Goal: Find contact information: Find contact information

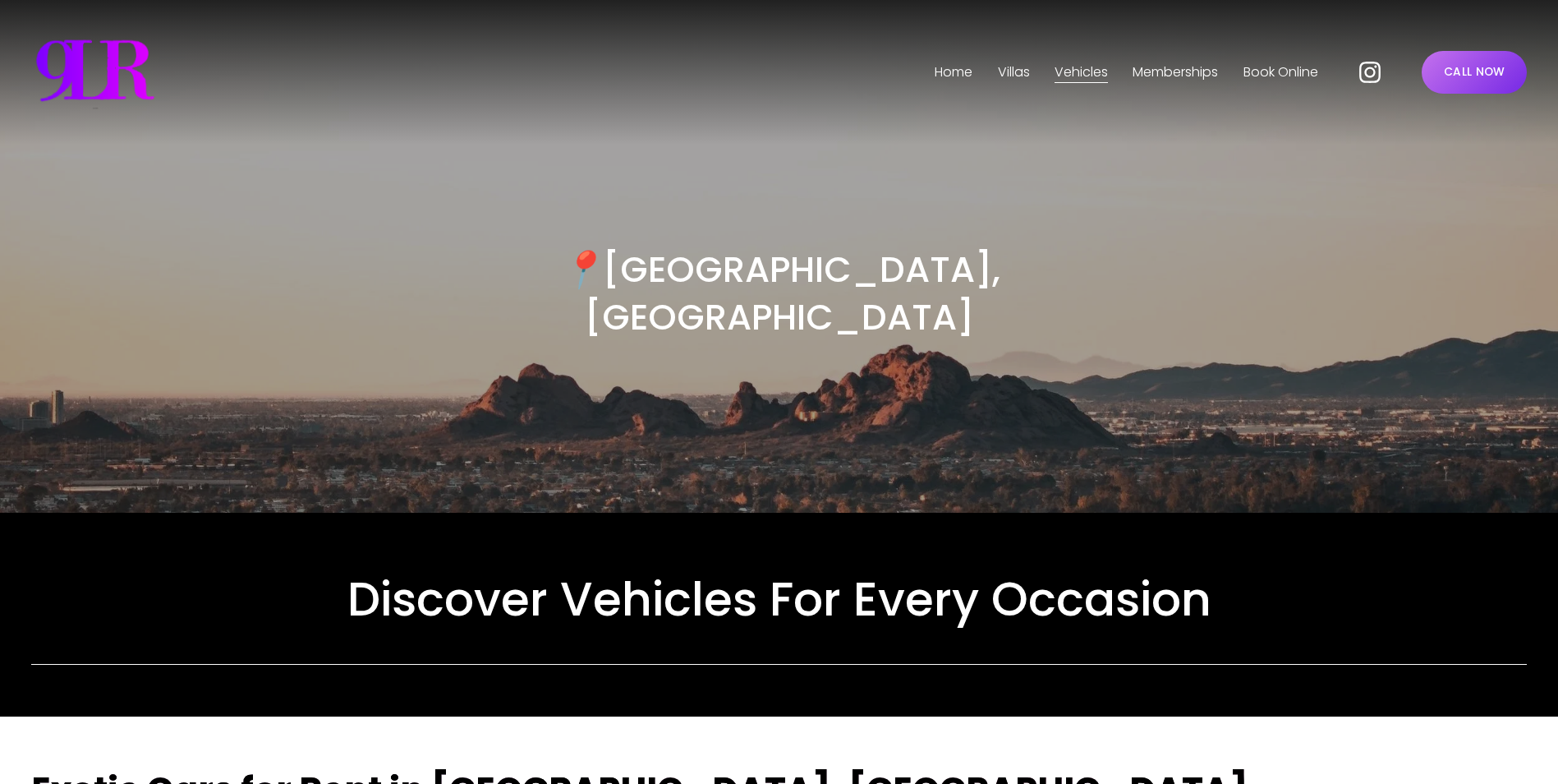
click at [1448, 75] on link "CALL NOW" at bounding box center [1474, 72] width 105 height 42
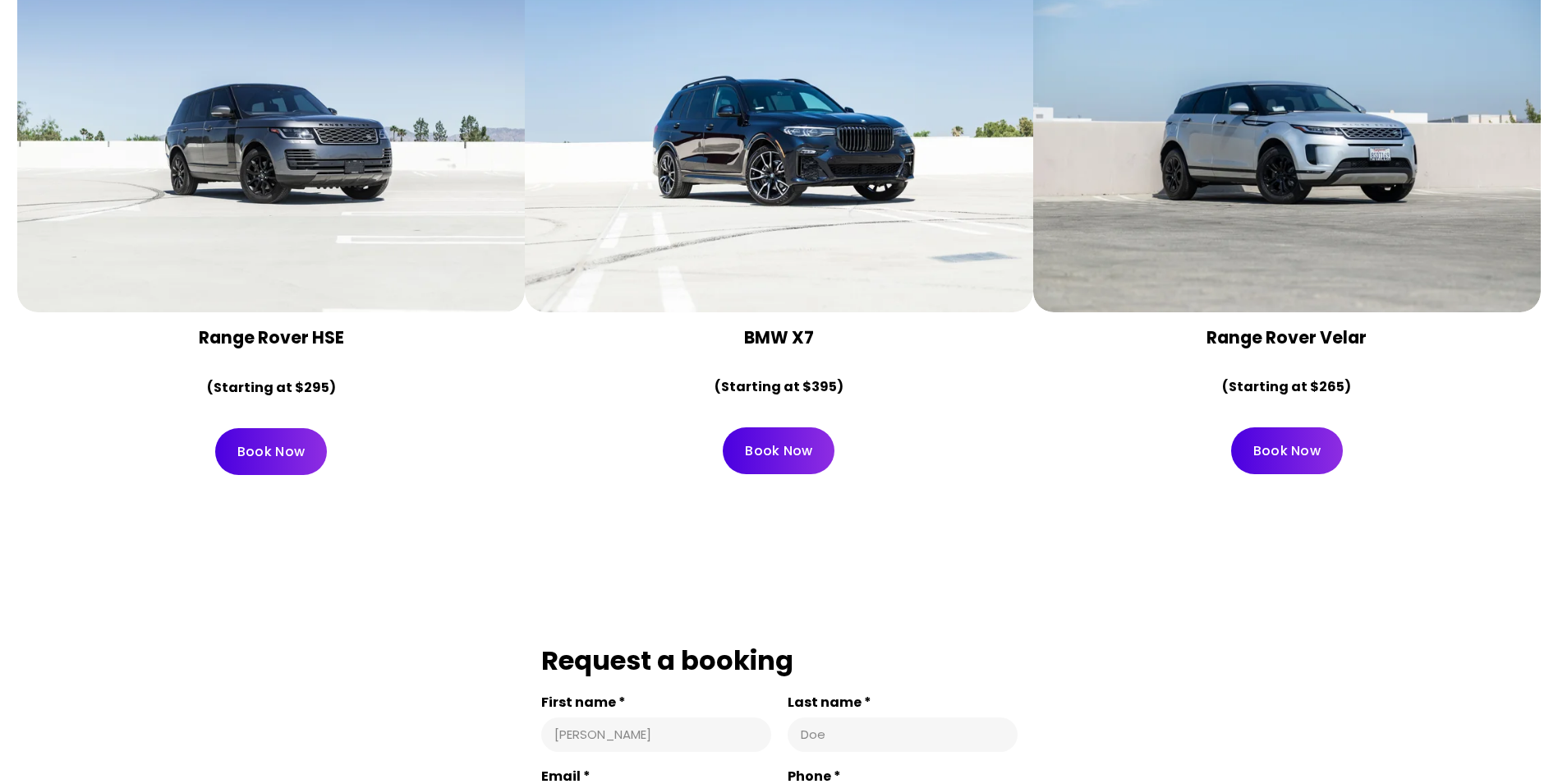
scroll to position [10603, 0]
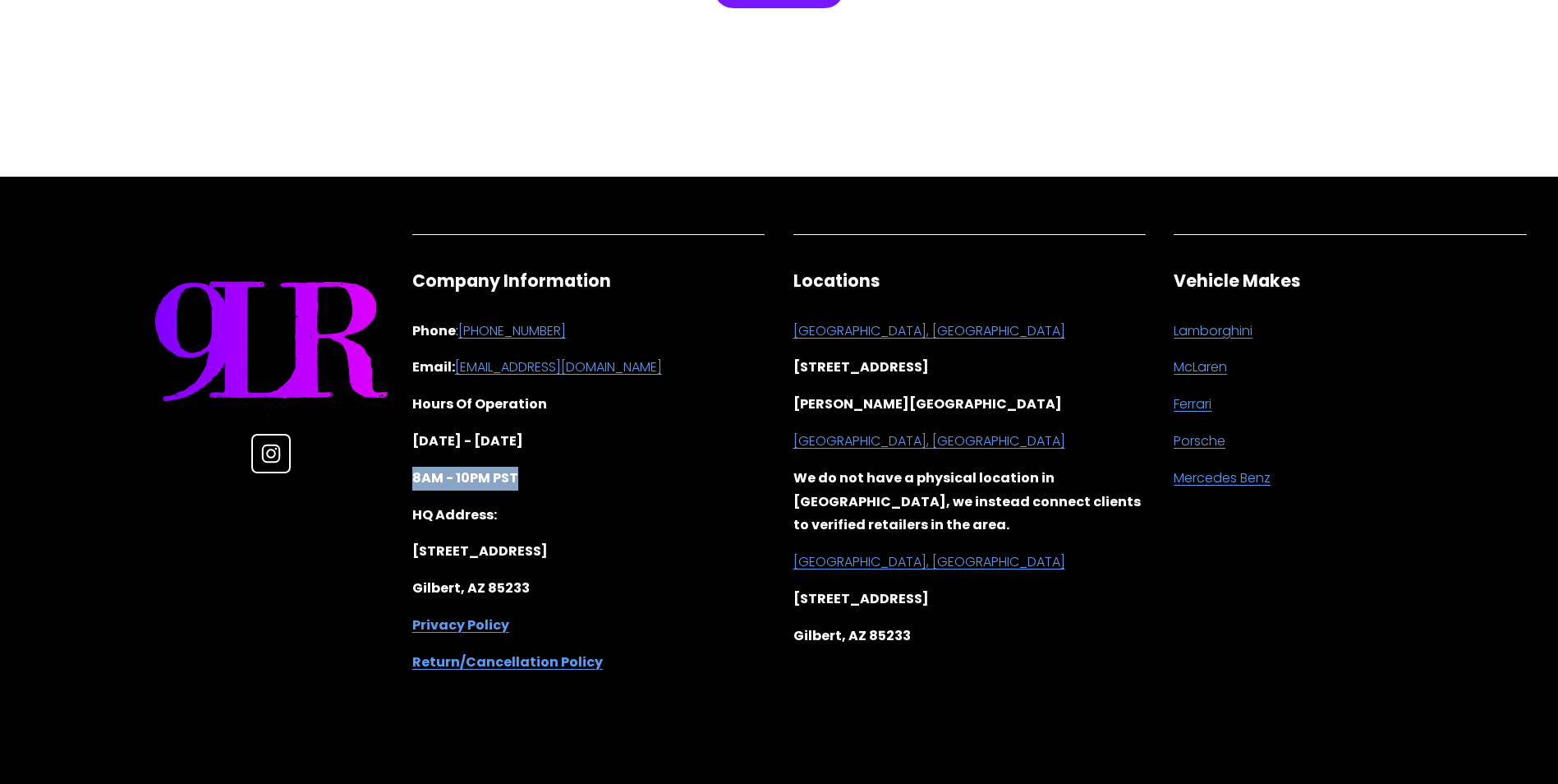
drag, startPoint x: 530, startPoint y: 465, endPoint x: 408, endPoint y: 466, distance: 122.0
click at [408, 466] on div "Company Information Phone : [PHONE_NUMBER] Email: [EMAIL_ADDRESS][DOMAIN_NAME] …" at bounding box center [589, 472] width 381 height 433
copy strong "8AM - 10PM PST"
click at [506, 468] on strong "8AM - 10PM PST" at bounding box center [465, 478] width 106 height 19
copy strong "8AM - 10PM PST"
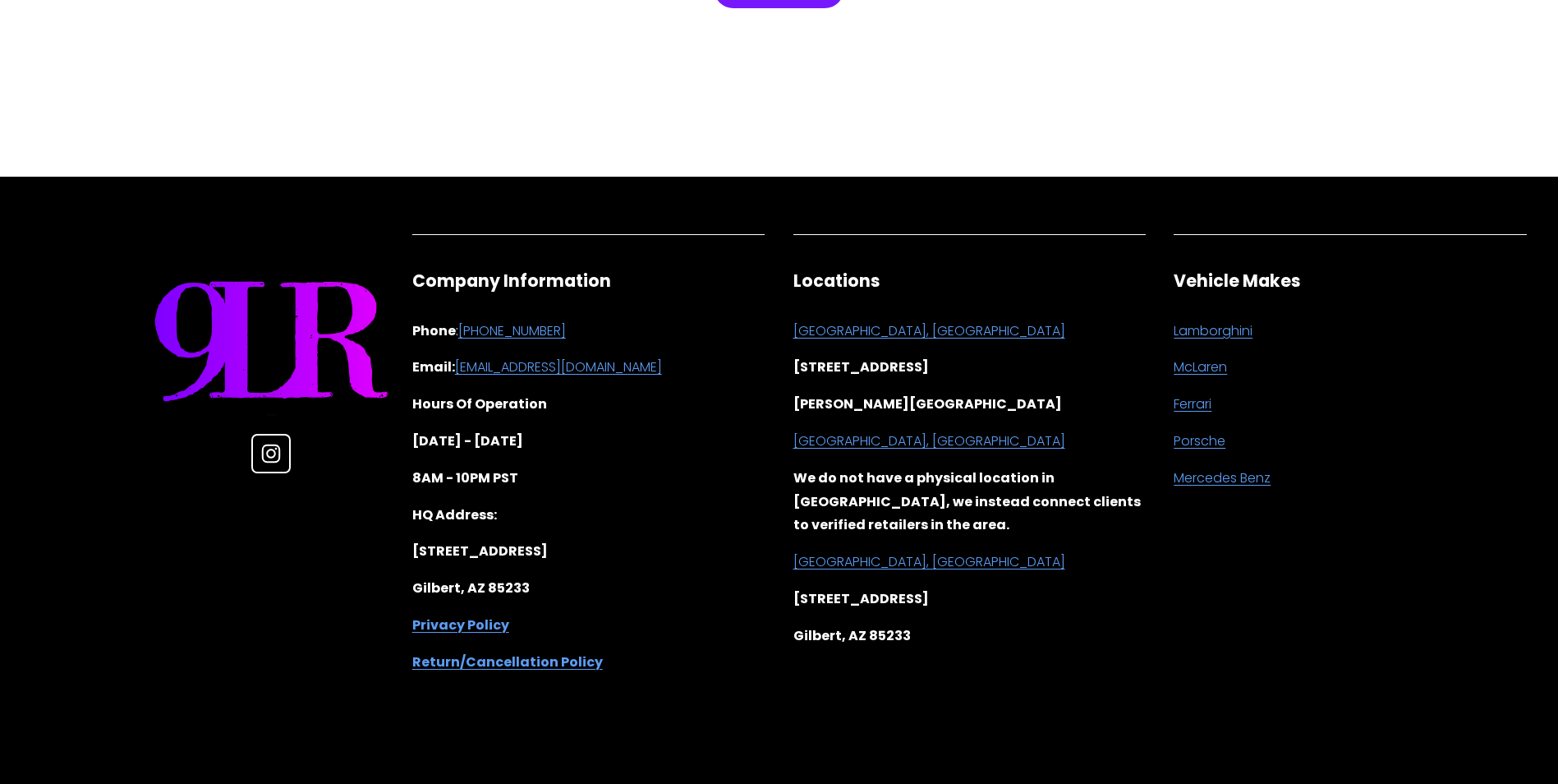
click at [587, 585] on p "Gilbert, AZ 85233" at bounding box center [588, 588] width 353 height 24
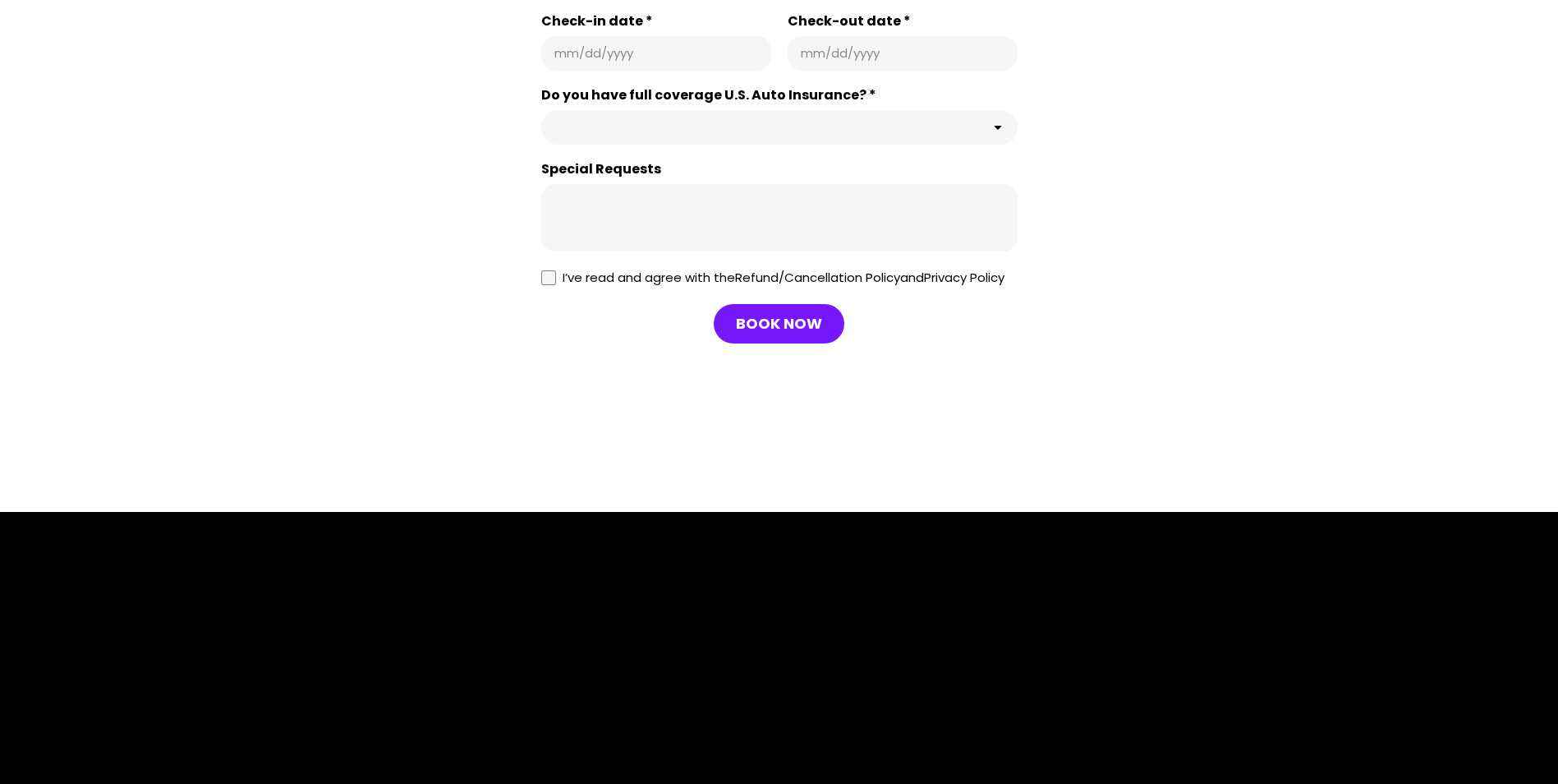
scroll to position [10603, 0]
